Goal: Contribute content: Contribute content

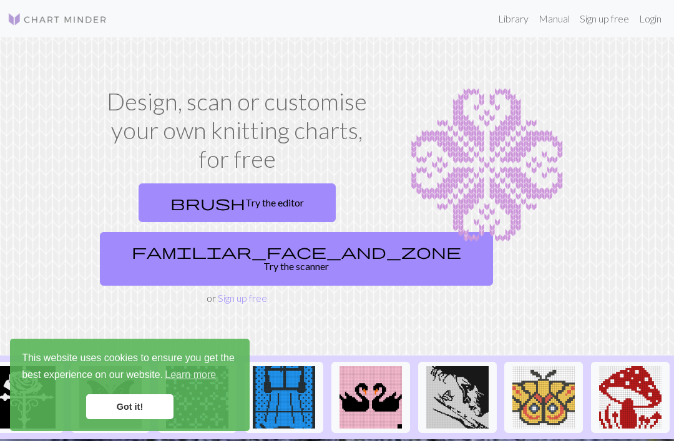
scroll to position [0, 1492]
click at [132, 409] on link "Got it!" at bounding box center [129, 407] width 87 height 25
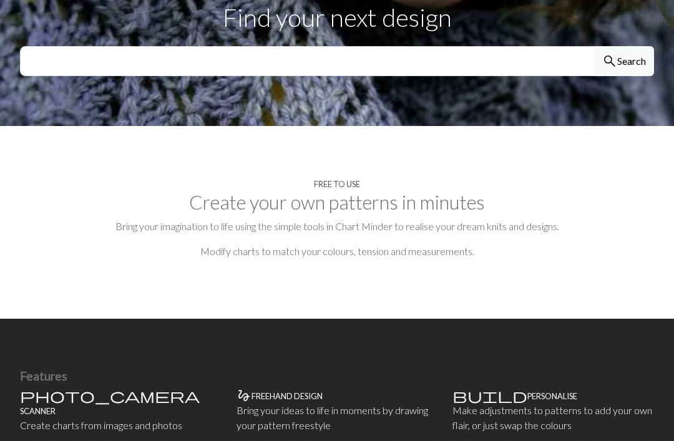
scroll to position [491, 0]
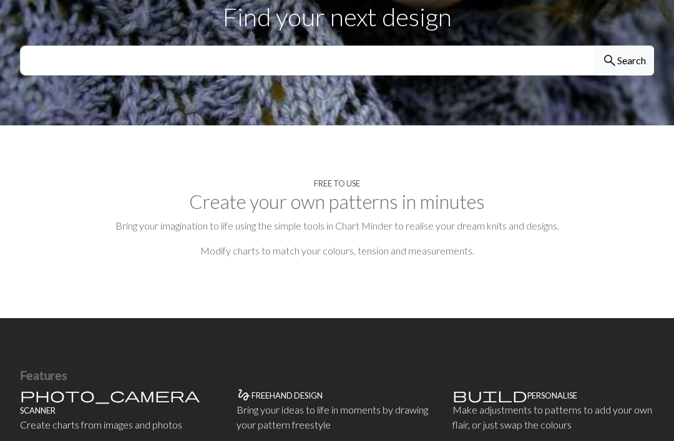
click at [287, 403] on p "Bring your ideas to life in moments by drawing your pattern freestyle" at bounding box center [338, 418] width 202 height 30
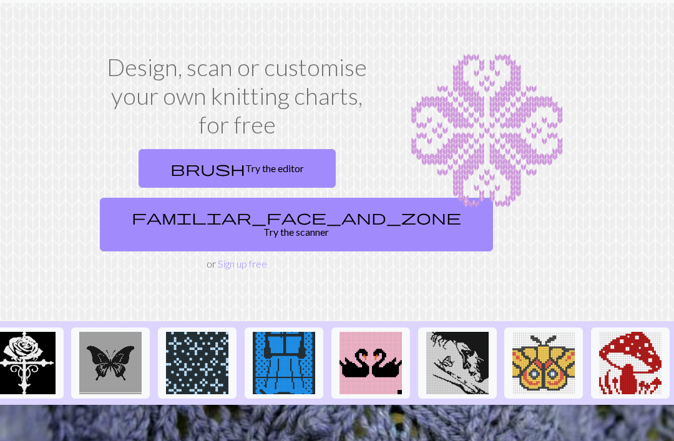
scroll to position [35, 0]
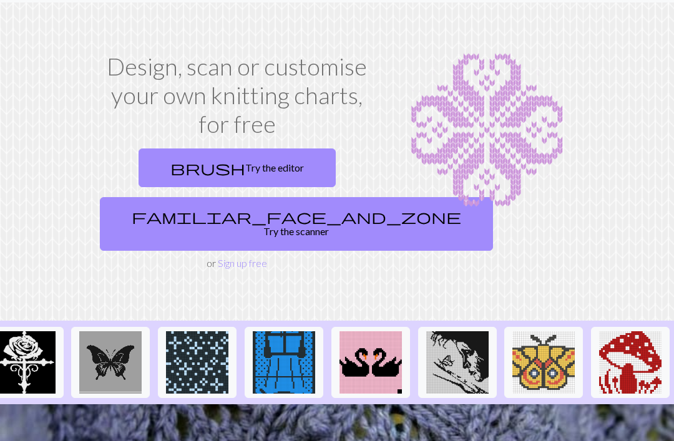
click at [265, 161] on link "brush Try the editor" at bounding box center [237, 168] width 197 height 39
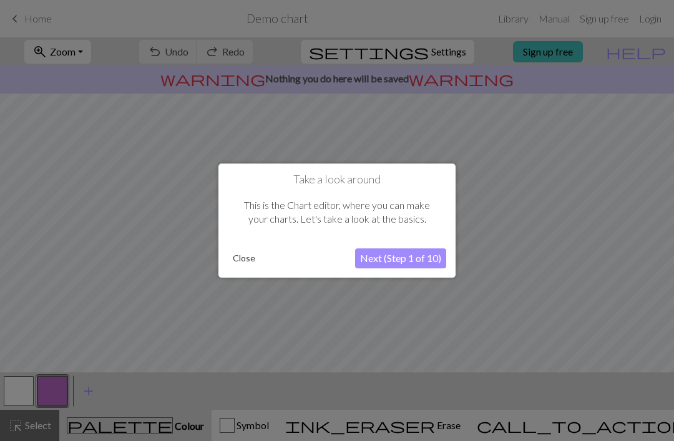
click at [395, 265] on button "Next (Step 1 of 10)" at bounding box center [400, 258] width 91 height 20
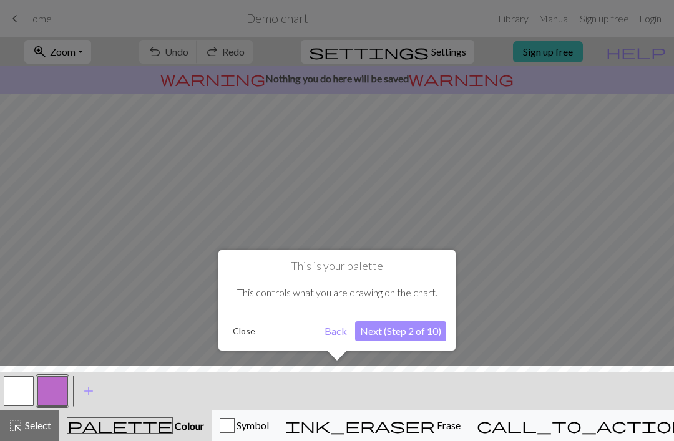
click at [442, 340] on button "Next (Step 2 of 10)" at bounding box center [400, 331] width 91 height 20
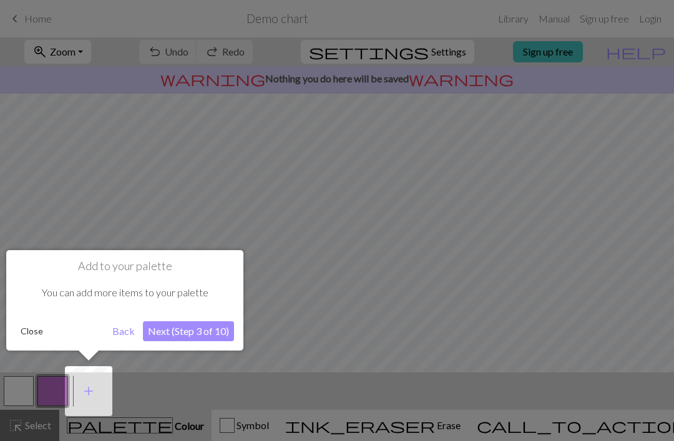
click at [203, 328] on button "Next (Step 3 of 10)" at bounding box center [188, 331] width 91 height 20
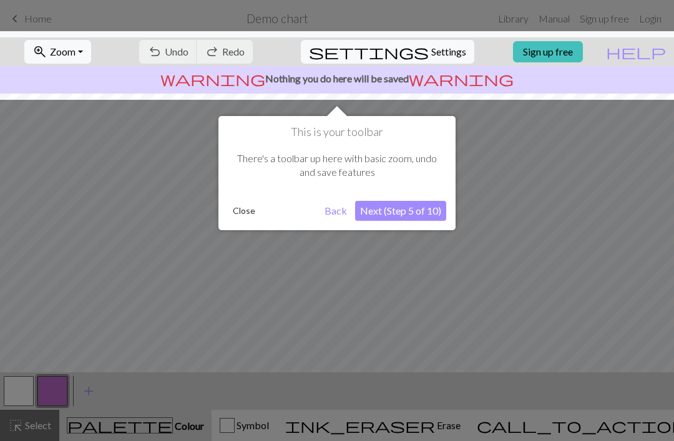
click at [409, 216] on button "Next (Step 5 of 10)" at bounding box center [400, 211] width 91 height 20
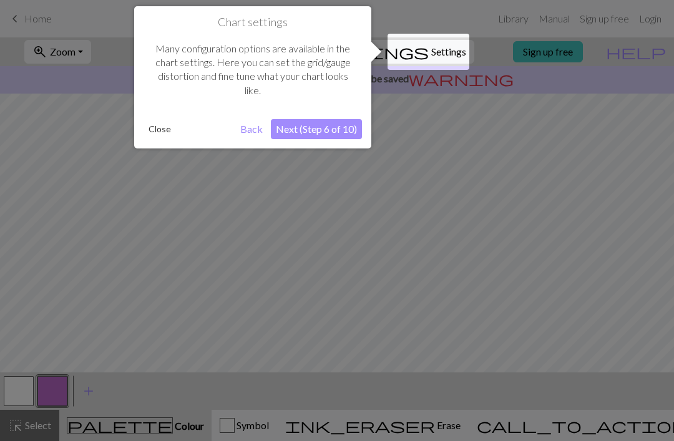
click at [318, 136] on button "Next (Step 6 of 10)" at bounding box center [316, 129] width 91 height 20
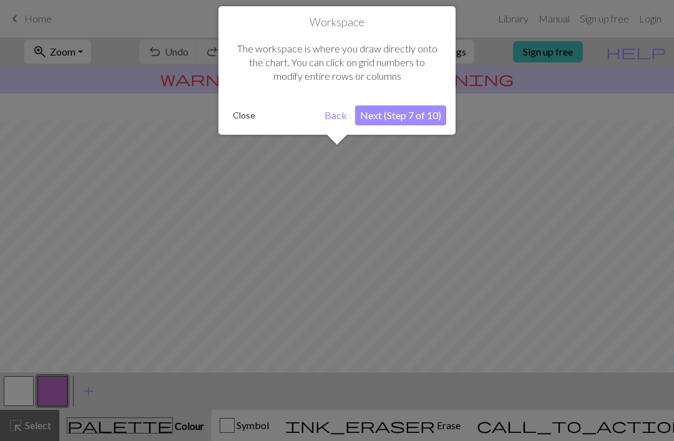
scroll to position [75, 0]
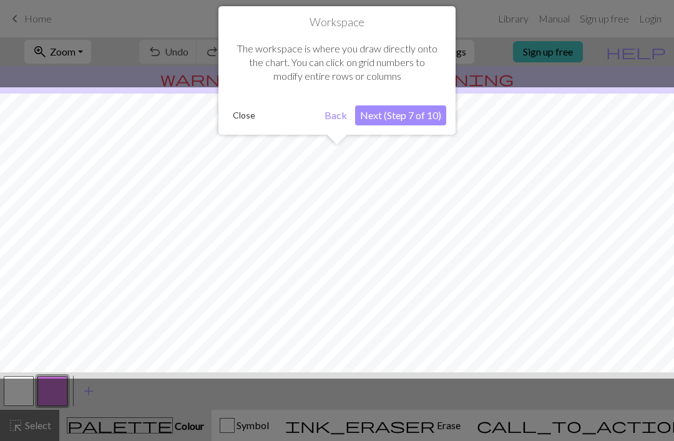
click at [398, 122] on button "Next (Step 7 of 10)" at bounding box center [400, 115] width 91 height 20
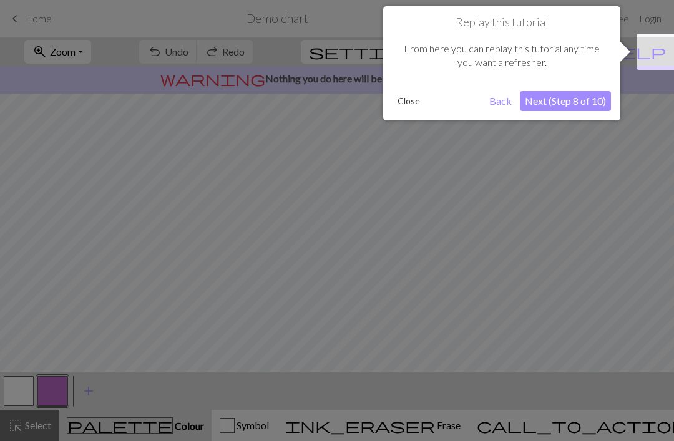
click at [569, 104] on button "Next (Step 8 of 10)" at bounding box center [565, 101] width 91 height 20
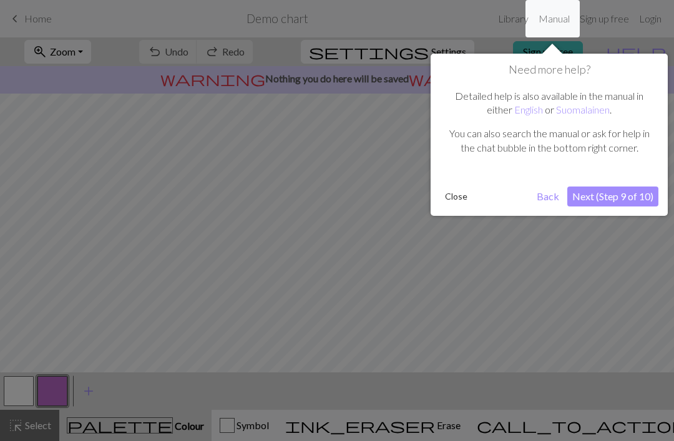
click at [590, 199] on button "Next (Step 9 of 10)" at bounding box center [612, 197] width 91 height 20
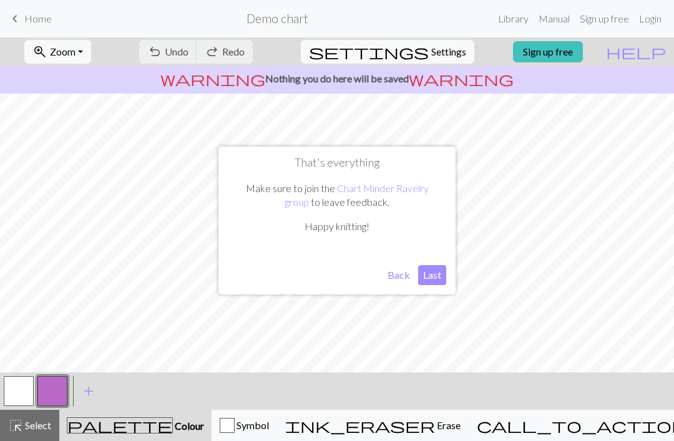
click at [431, 278] on button "Last" at bounding box center [432, 275] width 28 height 20
click at [410, 57] on span "settings" at bounding box center [369, 51] width 120 height 17
select select "aran"
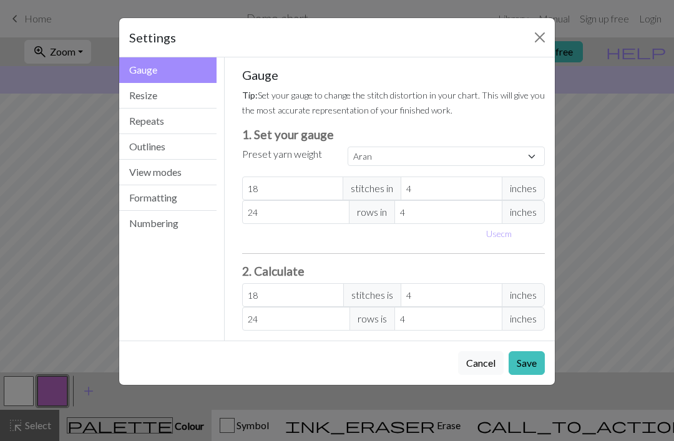
click at [530, 37] on button "Close" at bounding box center [540, 37] width 20 height 20
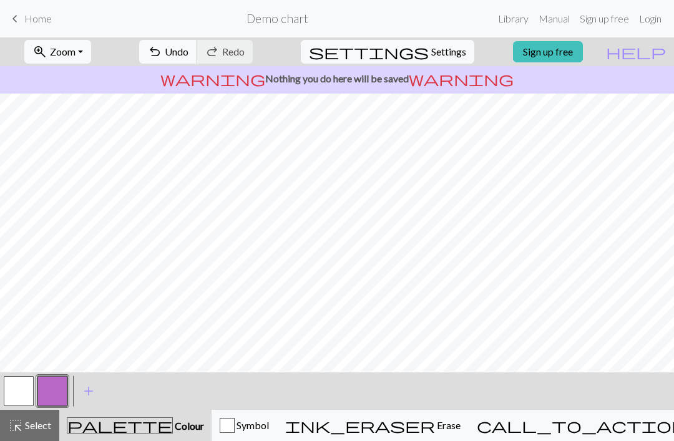
click at [546, 14] on link "Manual" at bounding box center [554, 18] width 41 height 25
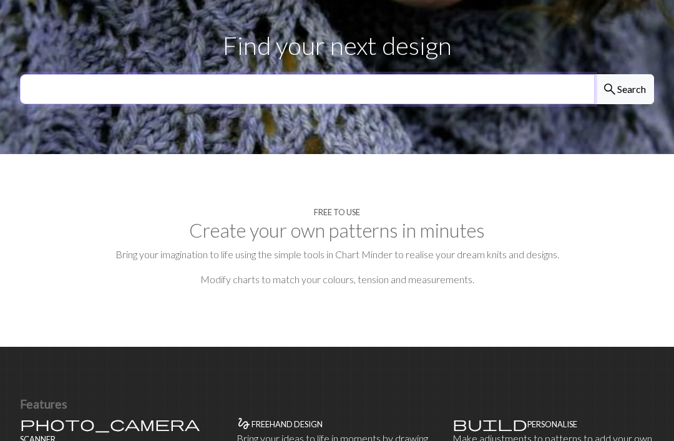
click at [427, 75] on input "text" at bounding box center [307, 90] width 575 height 30
type input "Star flower"
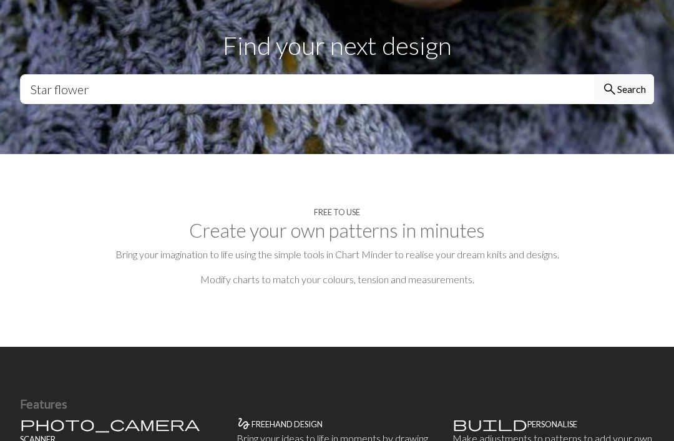
click at [622, 74] on button "search Search" at bounding box center [624, 89] width 60 height 30
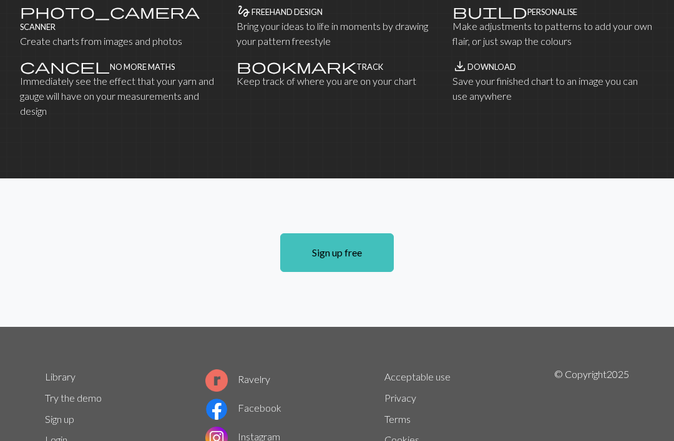
scroll to position [895, 0]
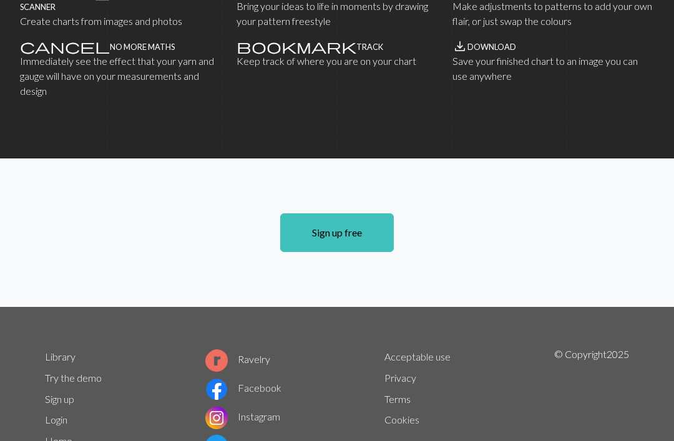
click at [87, 372] on link "Try the demo" at bounding box center [73, 378] width 57 height 12
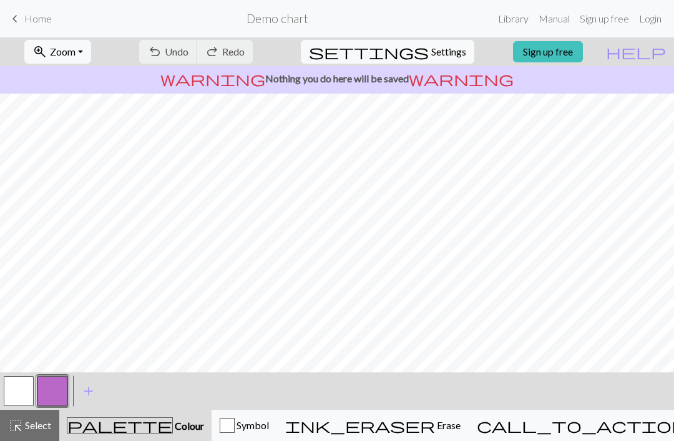
click at [517, 21] on link "Library" at bounding box center [513, 18] width 41 height 25
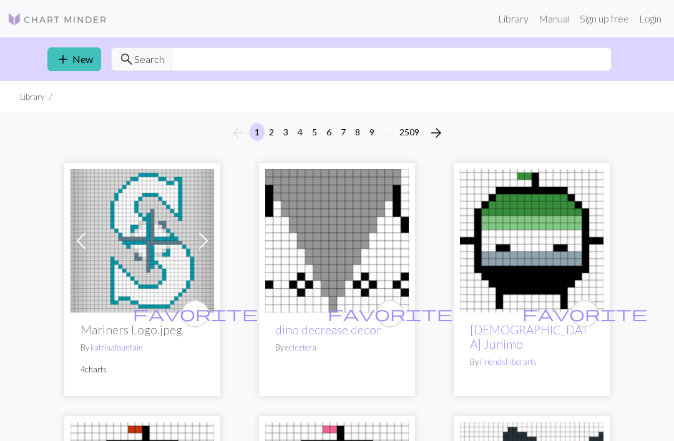
click at [79, 56] on link "add New" at bounding box center [74, 59] width 54 height 24
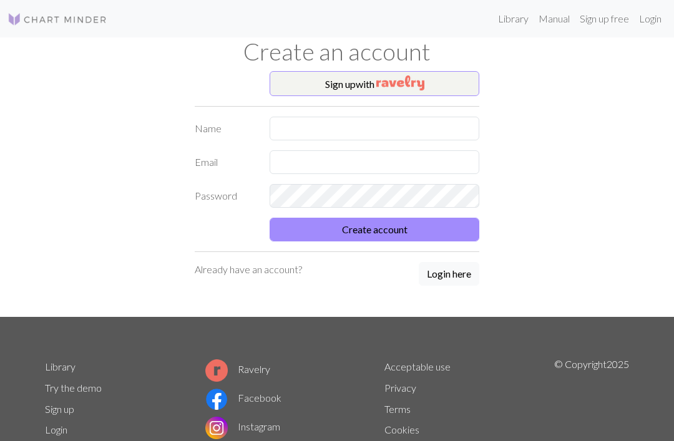
click at [397, 81] on img "button" at bounding box center [400, 83] width 48 height 15
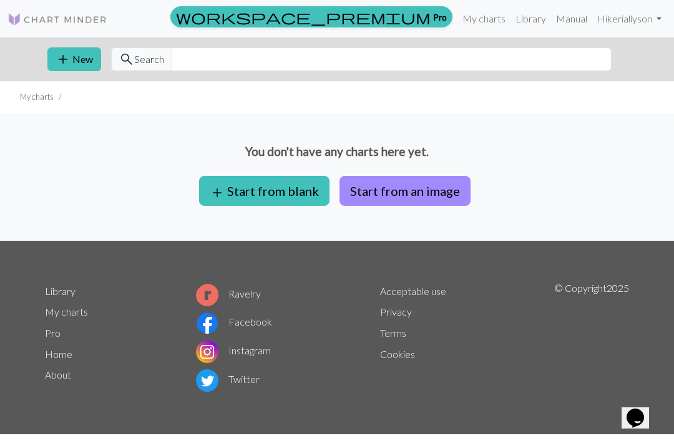
click at [406, 185] on button "Start from an image" at bounding box center [405, 191] width 131 height 30
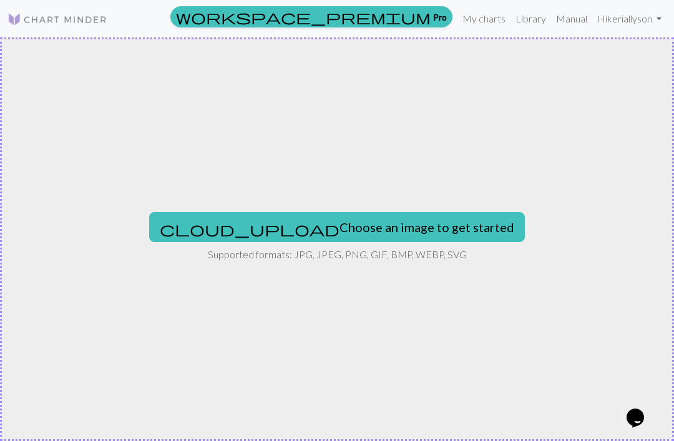
click at [380, 227] on button "cloud_upload Choose an image to get started" at bounding box center [337, 227] width 376 height 30
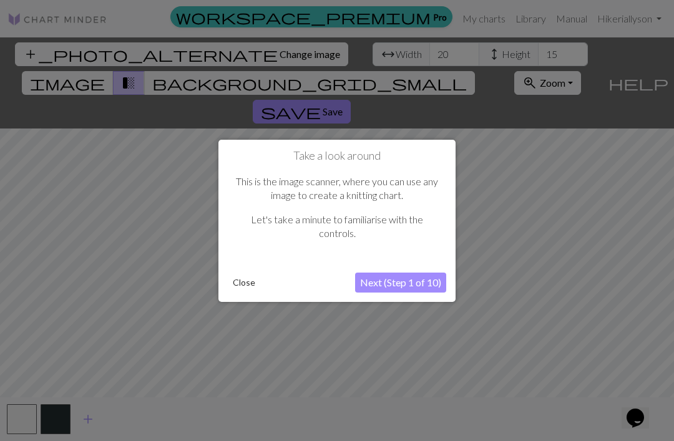
click at [423, 287] on button "Next (Step 1 of 10)" at bounding box center [400, 283] width 91 height 20
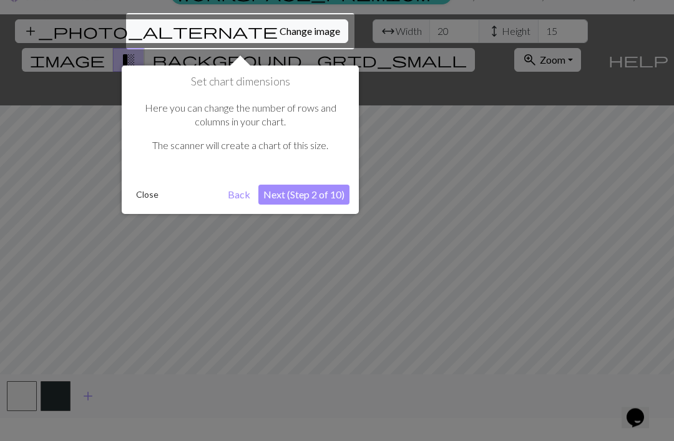
scroll to position [24, 0]
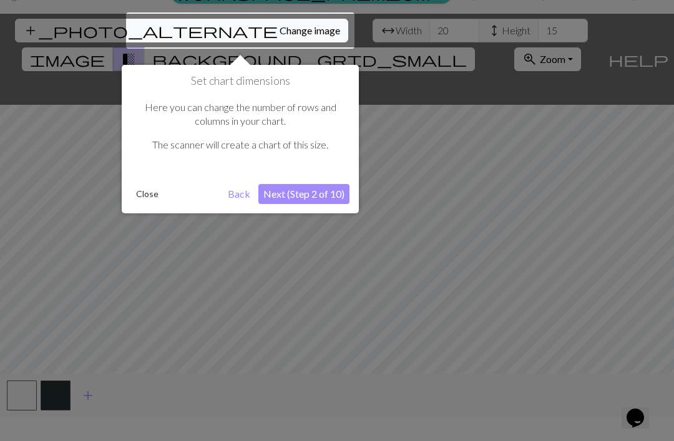
click at [335, 191] on button "Next (Step 2 of 10)" at bounding box center [303, 194] width 91 height 20
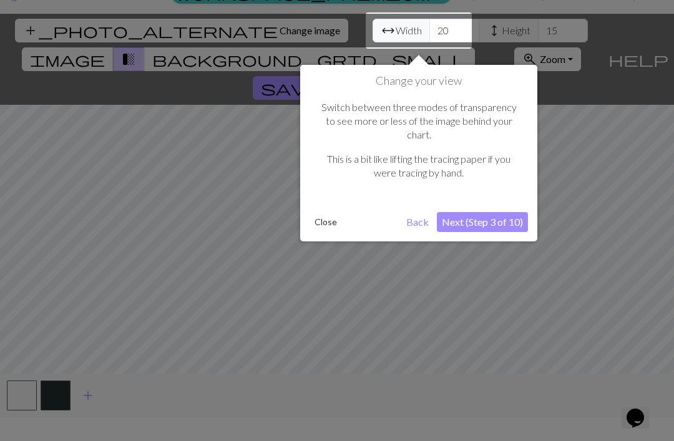
click at [498, 212] on button "Next (Step 3 of 10)" at bounding box center [482, 222] width 91 height 20
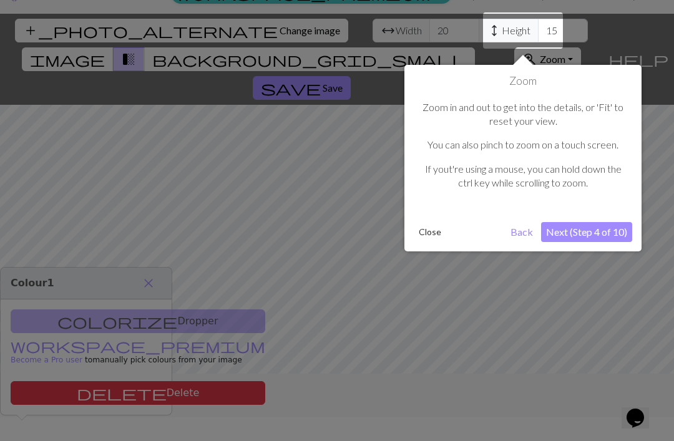
click at [612, 237] on button "Next (Step 4 of 10)" at bounding box center [586, 232] width 91 height 20
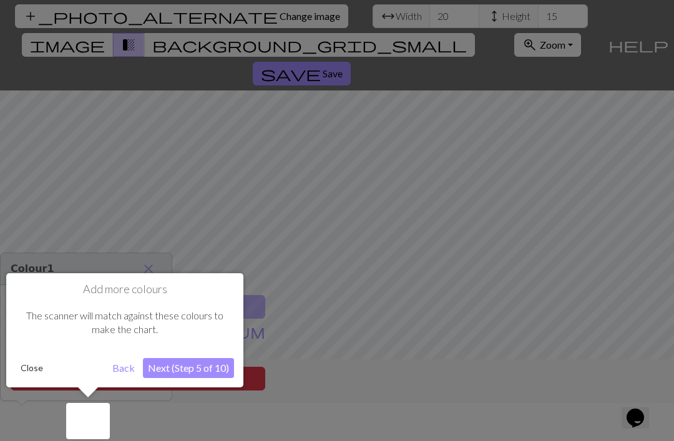
scroll to position [40, 0]
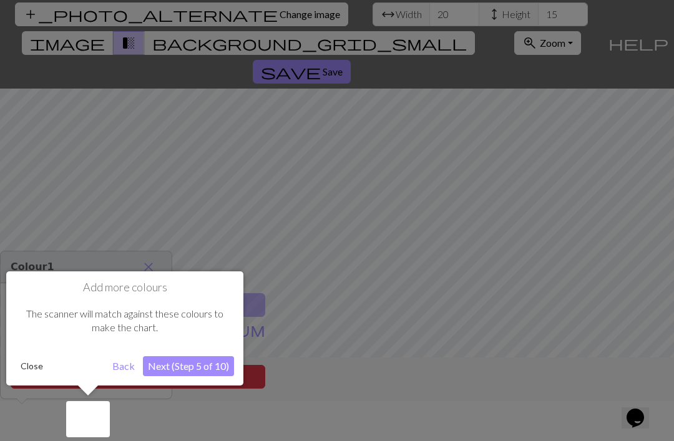
click at [212, 360] on button "Next (Step 5 of 10)" at bounding box center [188, 366] width 91 height 20
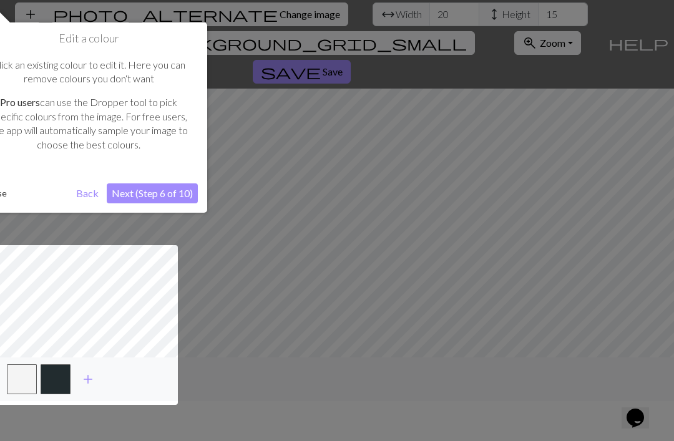
click at [174, 191] on button "Next (Step 6 of 10)" at bounding box center [152, 194] width 91 height 20
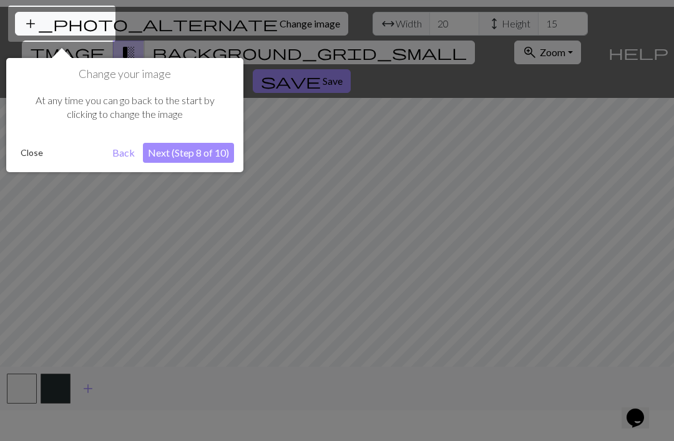
scroll to position [24, 0]
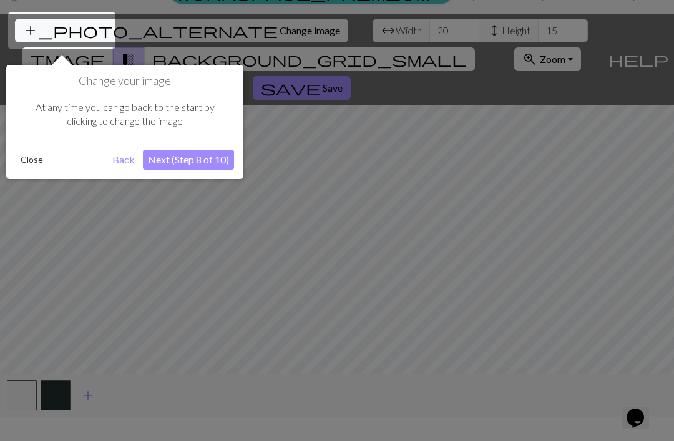
click at [210, 157] on button "Next (Step 8 of 10)" at bounding box center [188, 160] width 91 height 20
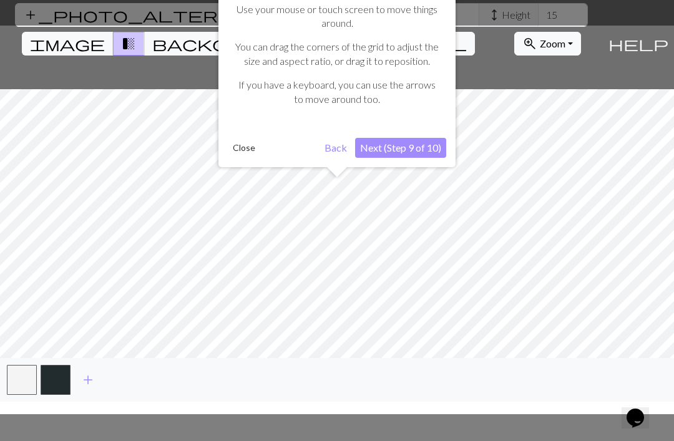
scroll to position [40, 0]
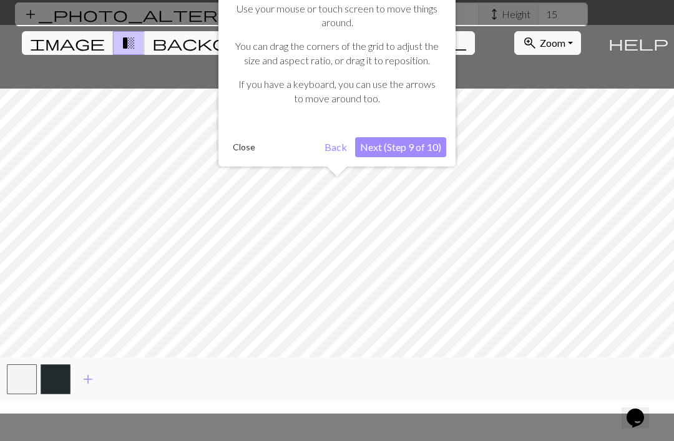
click at [401, 133] on div "Make your adjustments Use your mouse or touch screen to move things around. You…" at bounding box center [336, 66] width 237 height 200
click at [394, 149] on button "Next (Step 9 of 10)" at bounding box center [400, 147] width 91 height 20
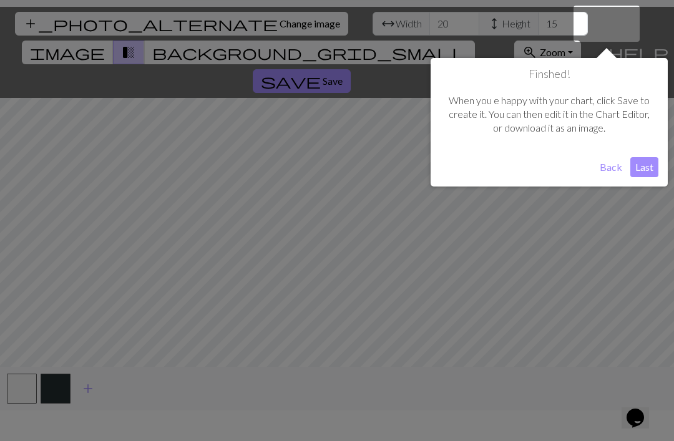
scroll to position [24, 0]
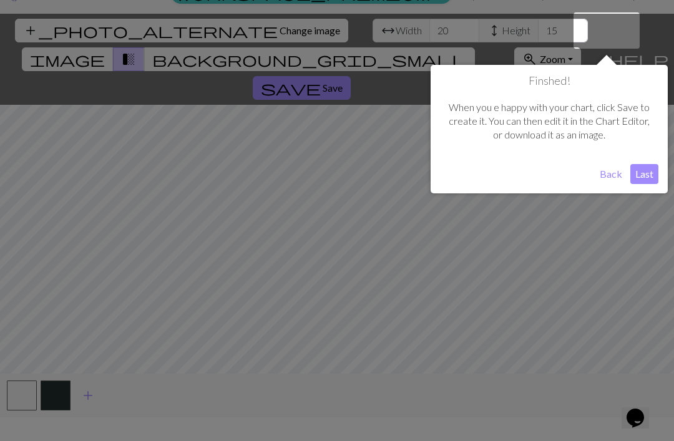
click at [654, 180] on button "Last" at bounding box center [644, 174] width 28 height 20
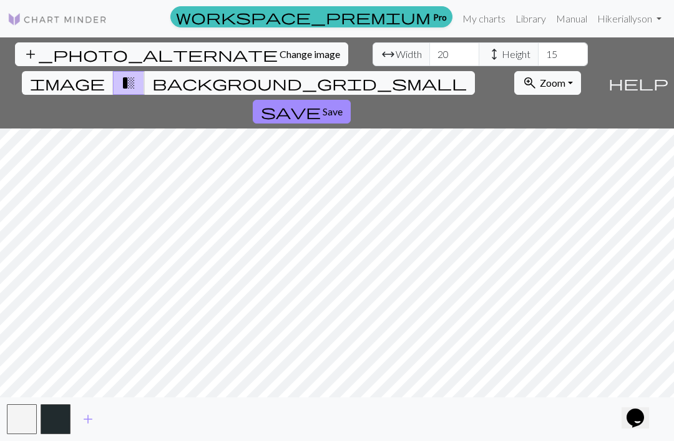
scroll to position [27, 0]
click at [429, 42] on input "20" at bounding box center [454, 54] width 50 height 24
type input "2"
type input "14"
click at [538, 42] on input "15" at bounding box center [563, 54] width 50 height 24
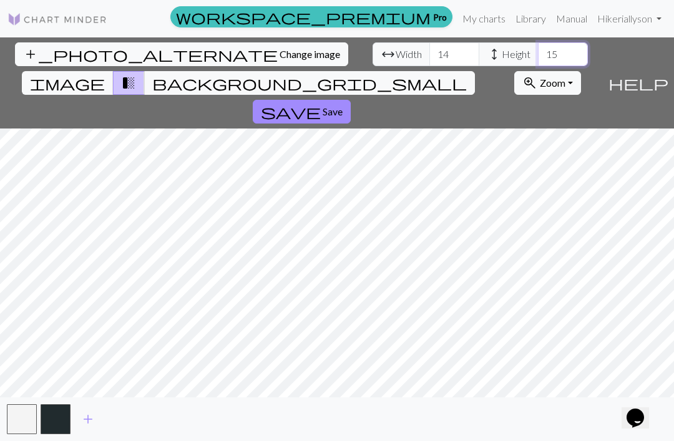
type input "1"
type input "8"
click at [105, 74] on span "image" at bounding box center [67, 82] width 75 height 17
click at [456, 74] on span "background_grid_small" at bounding box center [309, 82] width 315 height 17
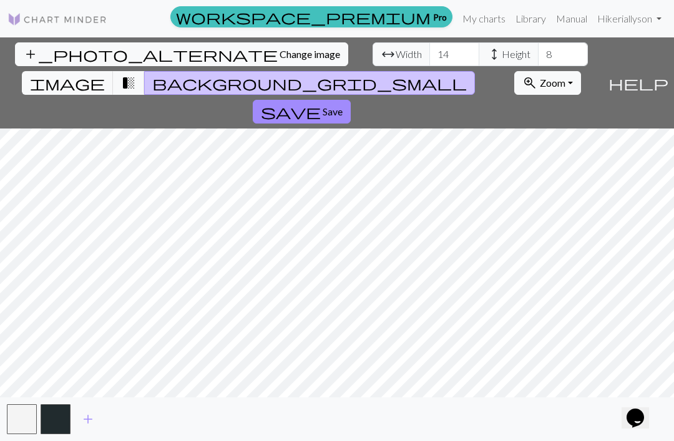
click at [114, 71] on button "image" at bounding box center [68, 83] width 92 height 24
